Goal: Transaction & Acquisition: Purchase product/service

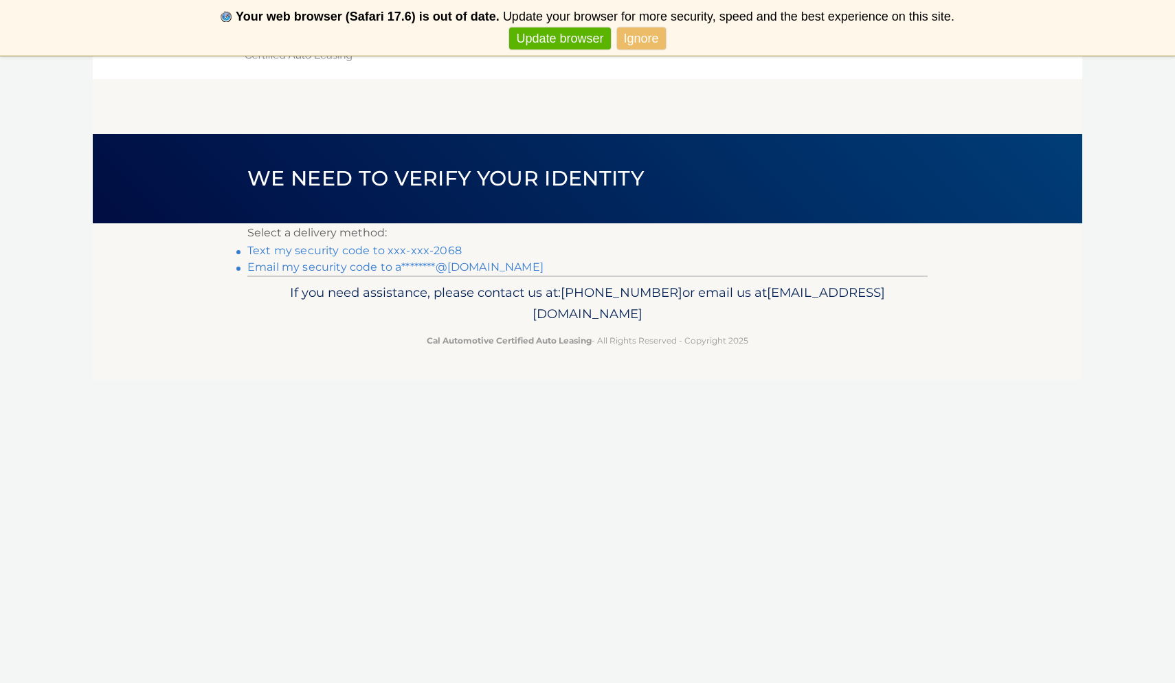
click at [321, 246] on link "Text my security code to xxx-xxx-2068" at bounding box center [354, 250] width 214 height 13
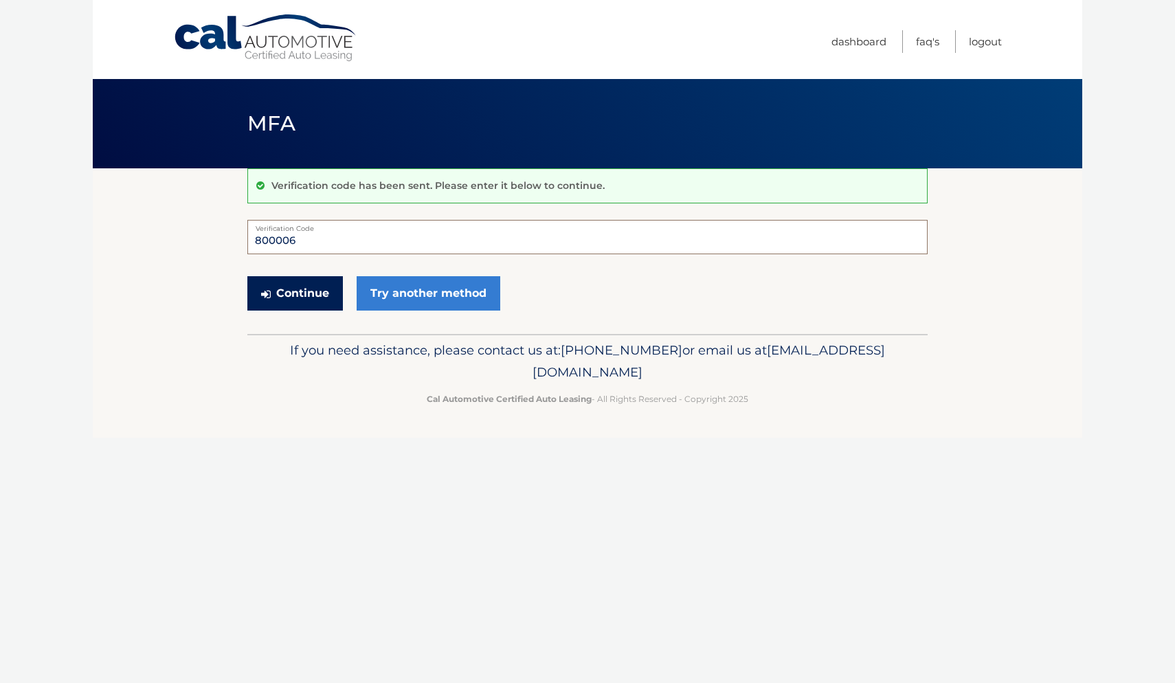
type input "800006"
click at [317, 290] on button "Continue" at bounding box center [294, 293] width 95 height 34
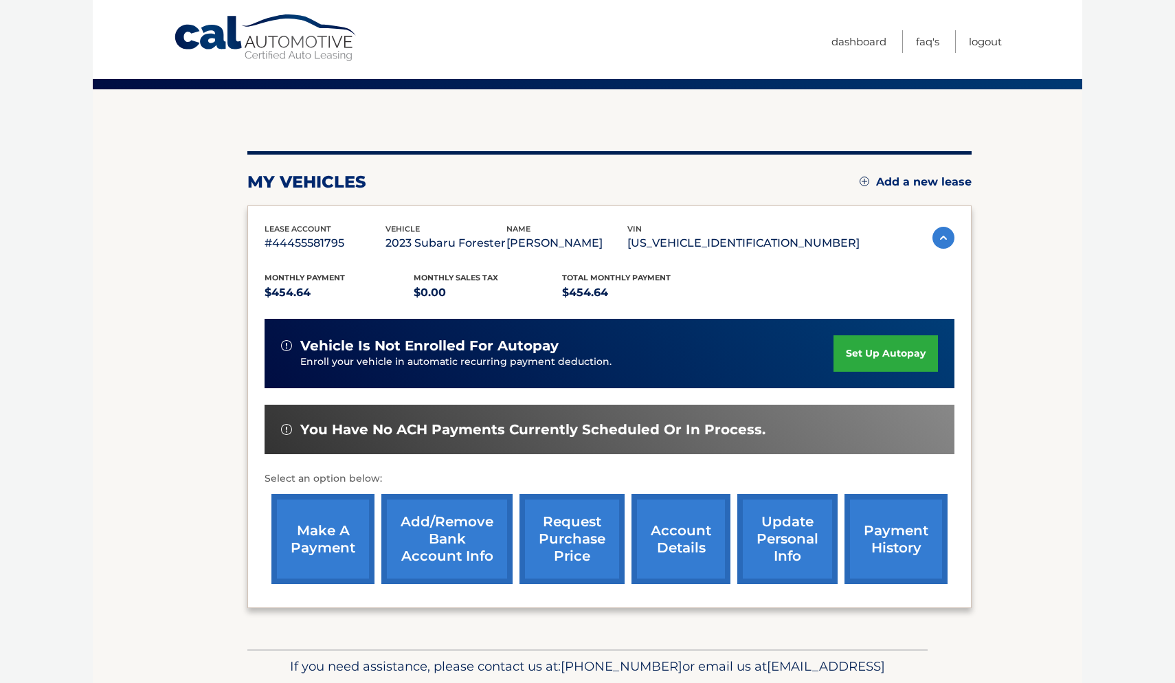
scroll to position [84, 0]
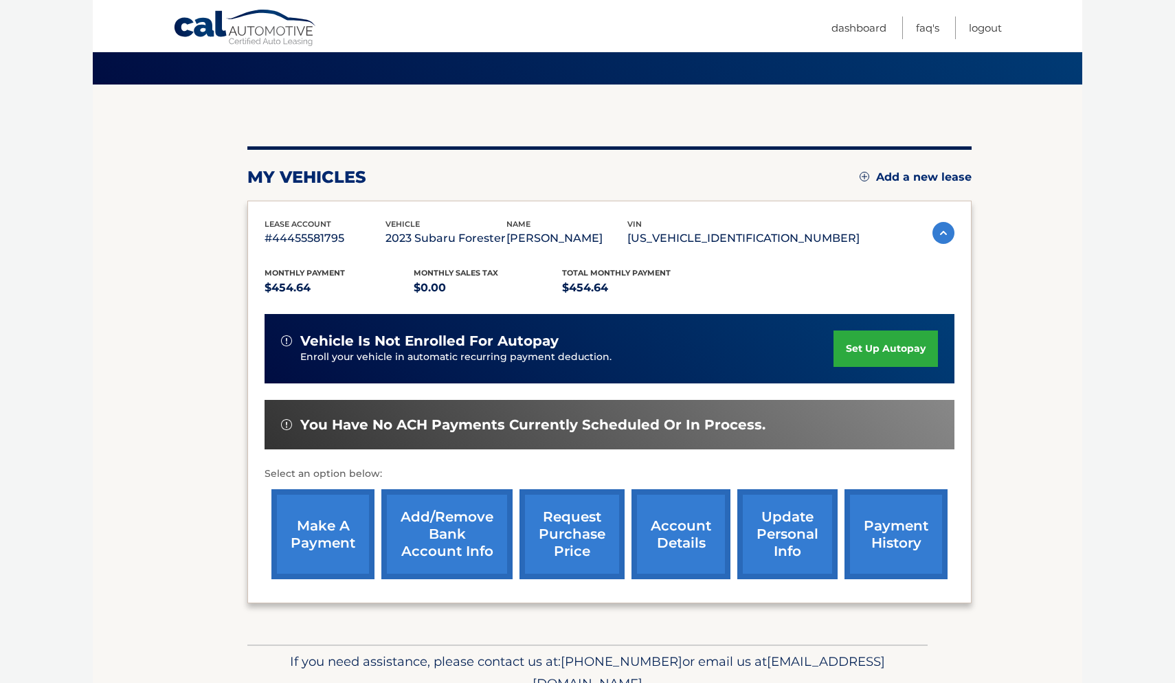
click at [322, 515] on link "make a payment" at bounding box center [322, 534] width 103 height 90
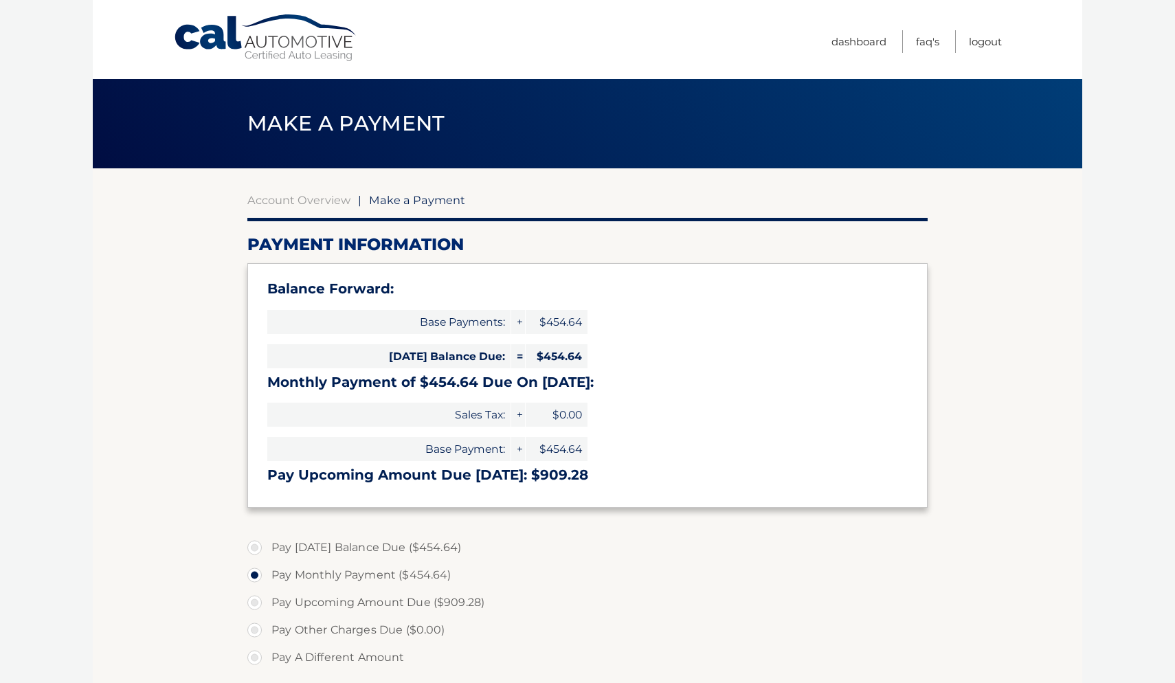
select select "NDcxMTZmNzQtMWNlZi00NGQ2LWFlMzItMTBiYWJjOWY4NmZj"
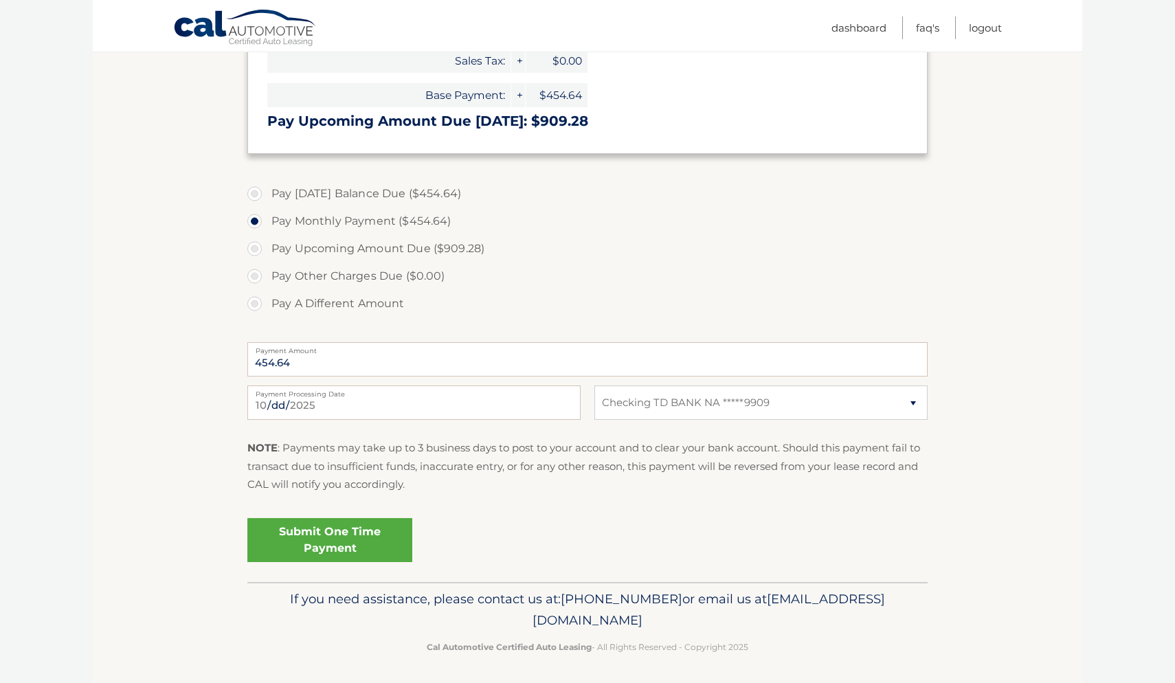
scroll to position [353, 0]
click at [330, 536] on link "Submit One Time Payment" at bounding box center [329, 541] width 165 height 44
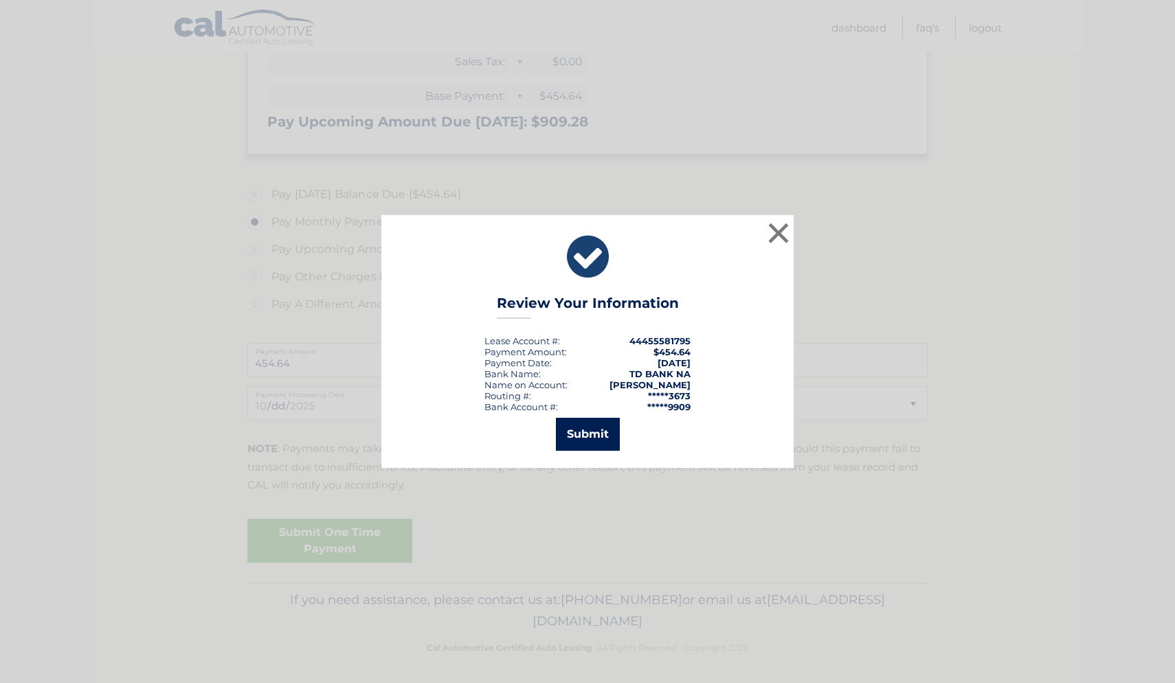
click at [574, 431] on button "Submit" at bounding box center [588, 434] width 64 height 33
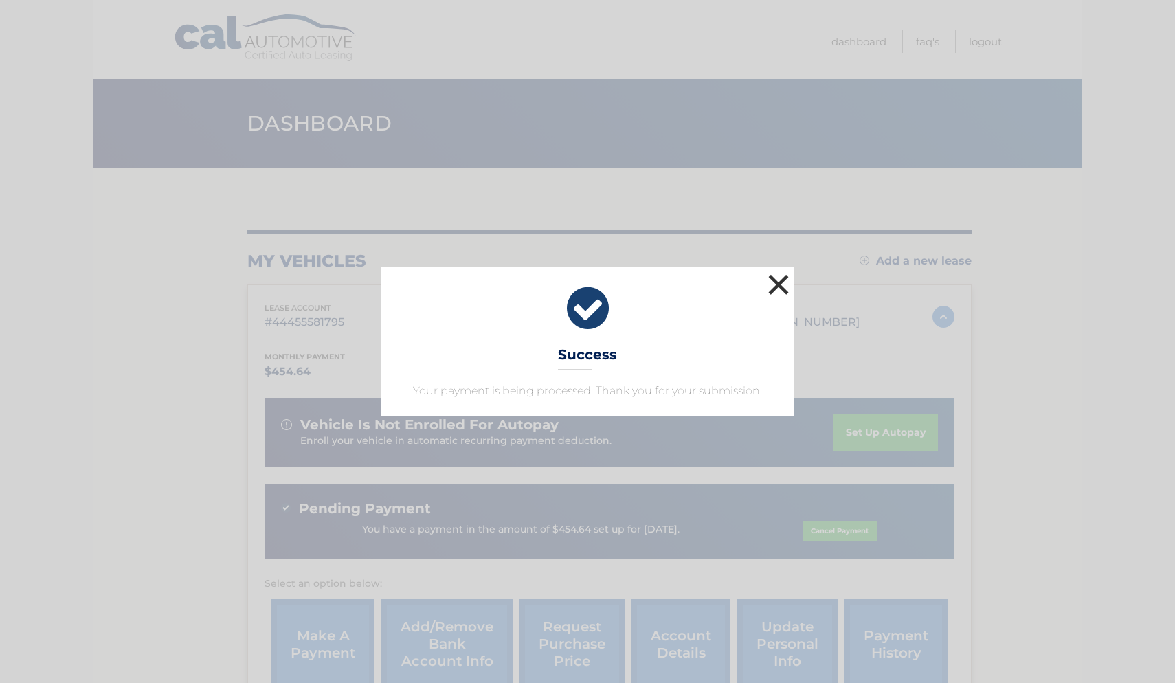
click at [776, 280] on button "×" at bounding box center [778, 284] width 27 height 27
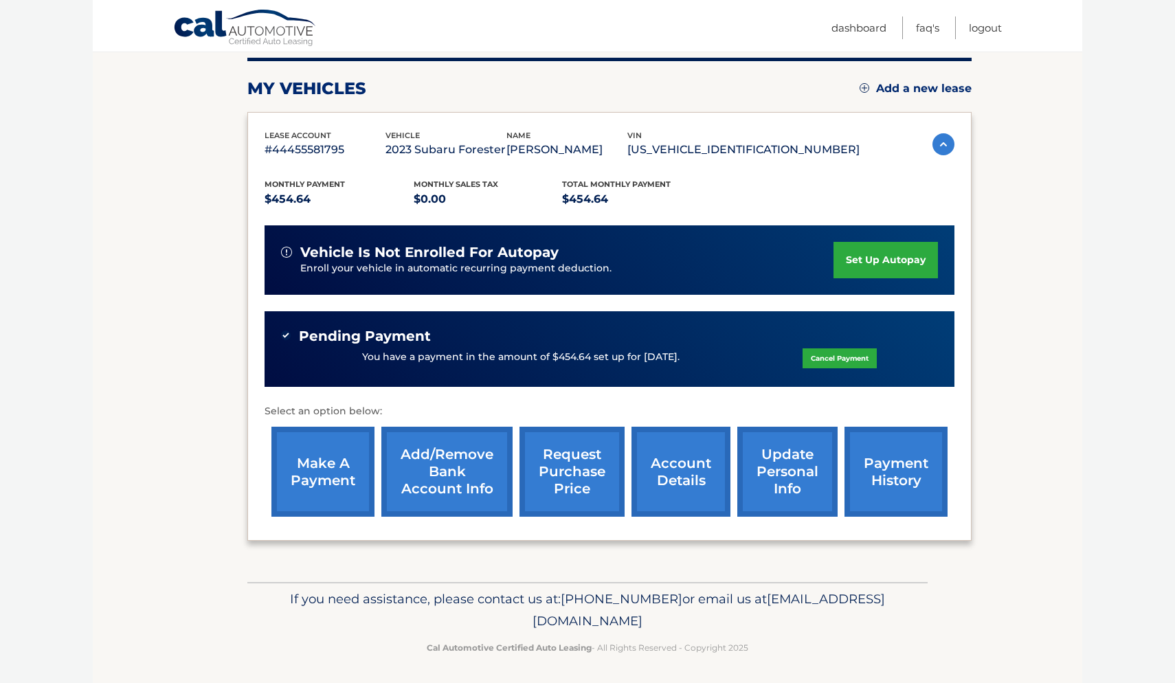
scroll to position [172, 0]
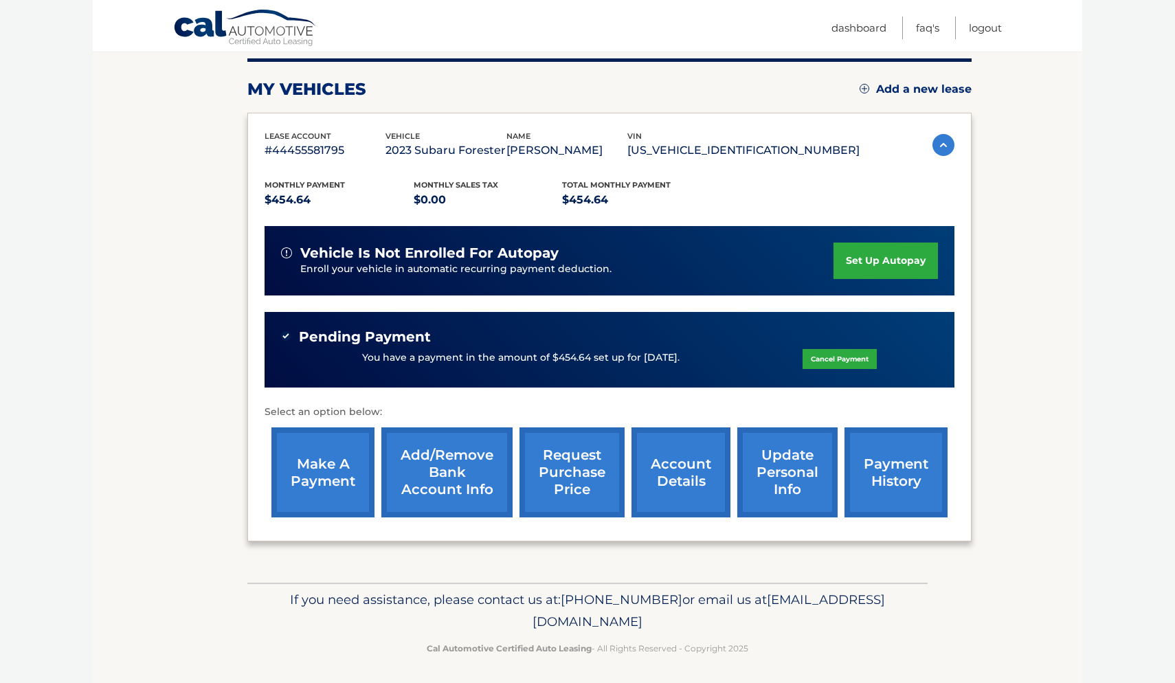
click at [308, 466] on link "make a payment" at bounding box center [322, 472] width 103 height 90
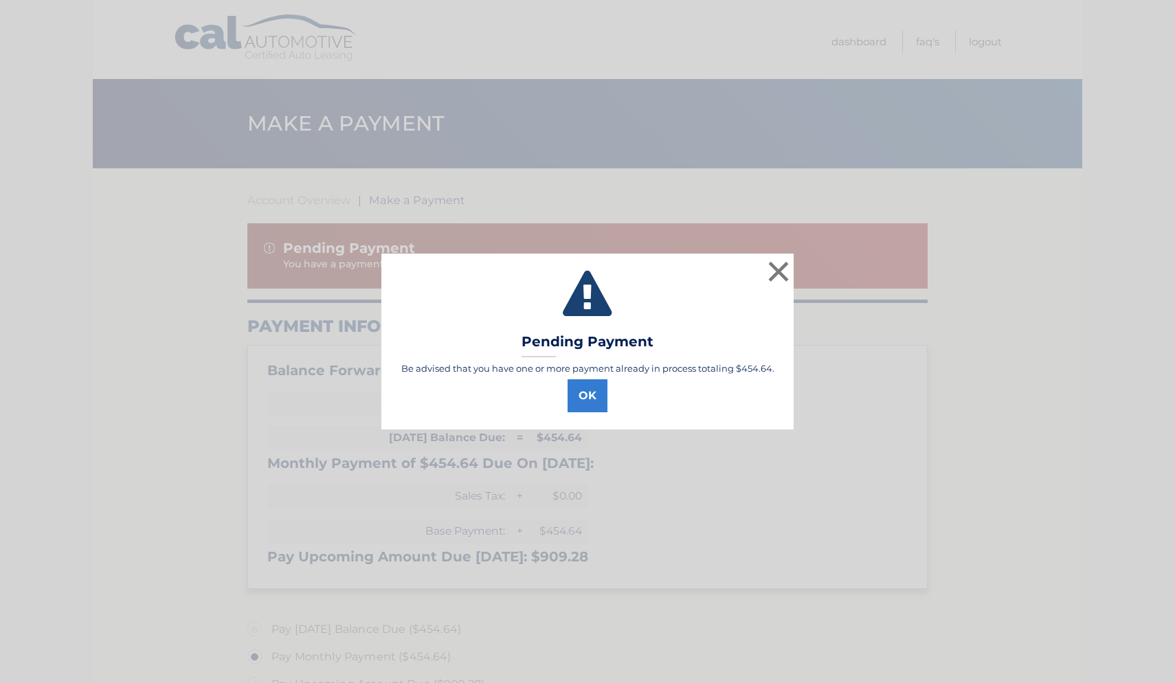
select select "NDcxMTZmNzQtMWNlZi00NGQ2LWFlMzItMTBiYWJjOWY4NmZj"
click at [589, 400] on button "OK" at bounding box center [587, 395] width 40 height 33
